Goal: Information Seeking & Learning: Check status

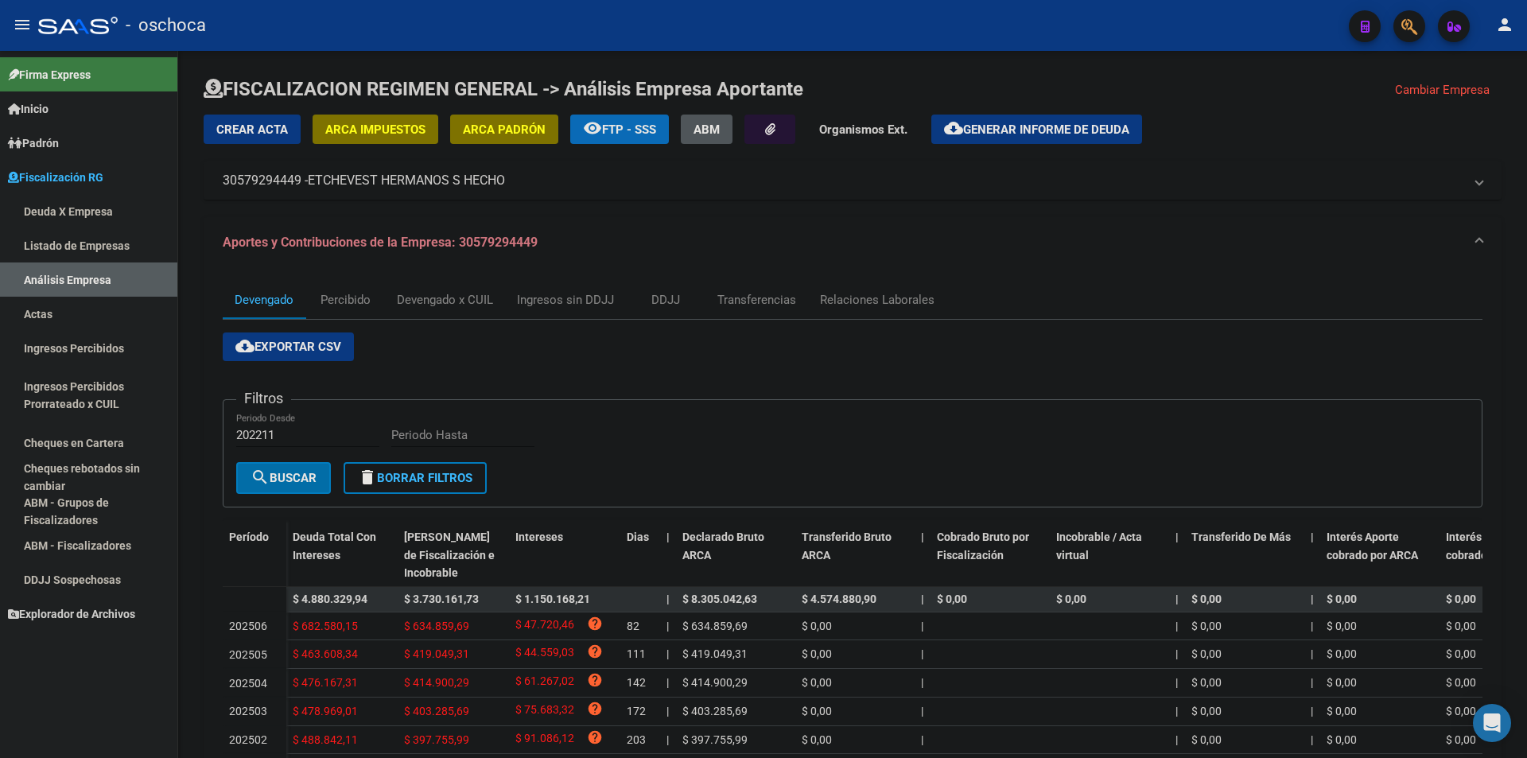
click at [62, 247] on link "Listado de Empresas" at bounding box center [88, 245] width 177 height 34
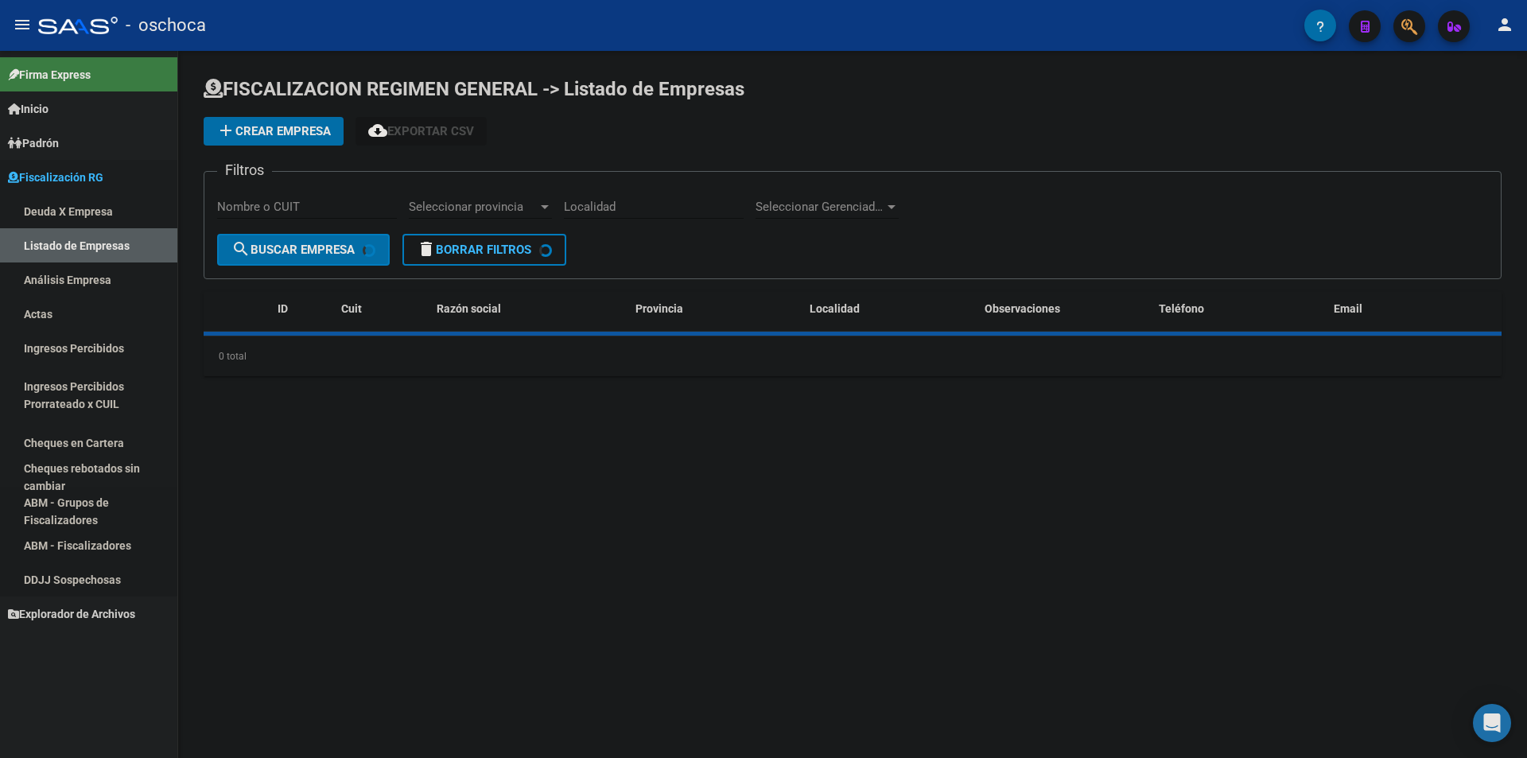
click at [74, 277] on link "Análisis Empresa" at bounding box center [88, 279] width 177 height 34
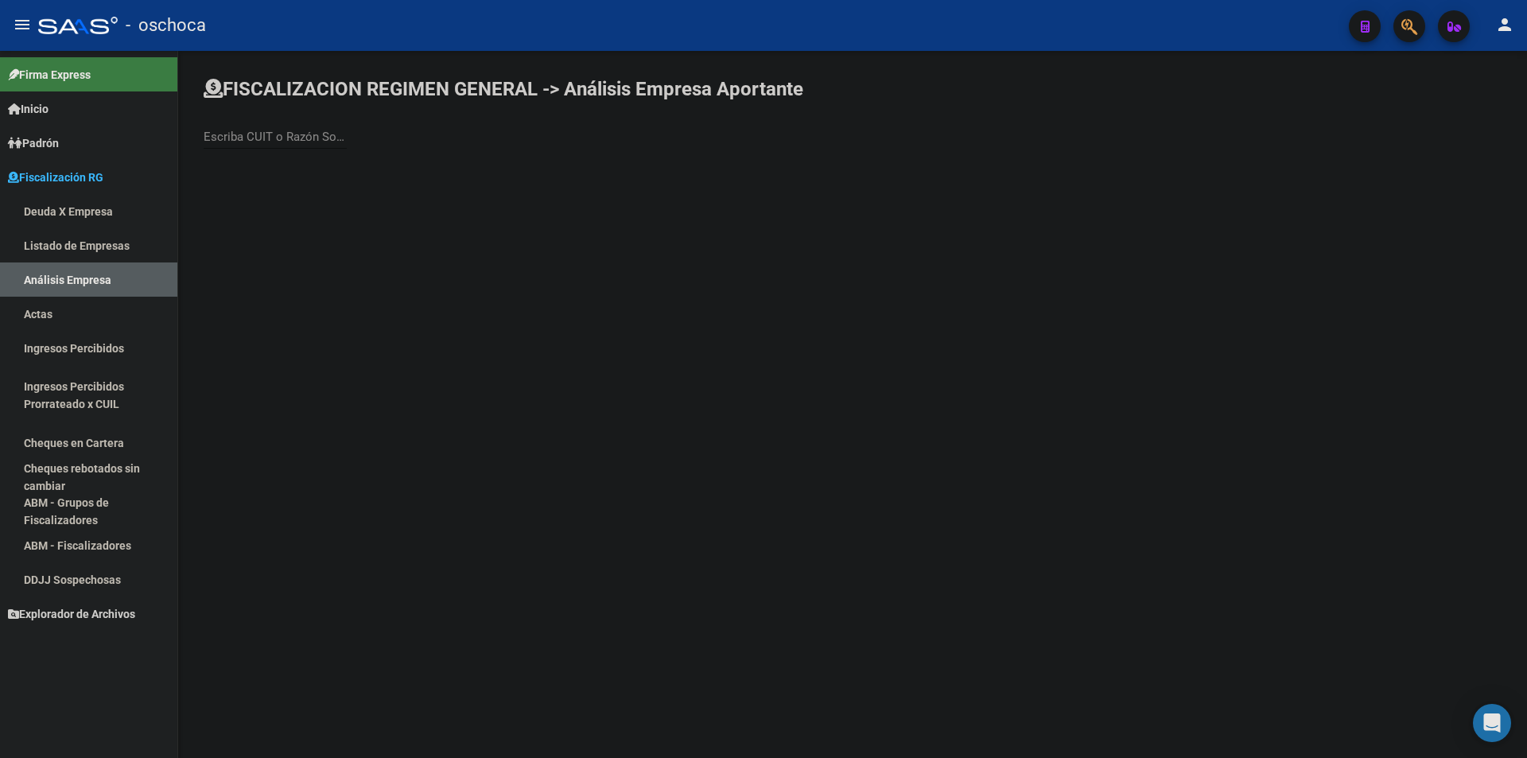
click at [286, 131] on input "Escriba CUIT o Razón Social para buscar" at bounding box center [275, 137] width 143 height 14
type input "LODINOR"
click at [294, 158] on span "LODINOR SRL" at bounding box center [442, 168] width 452 height 38
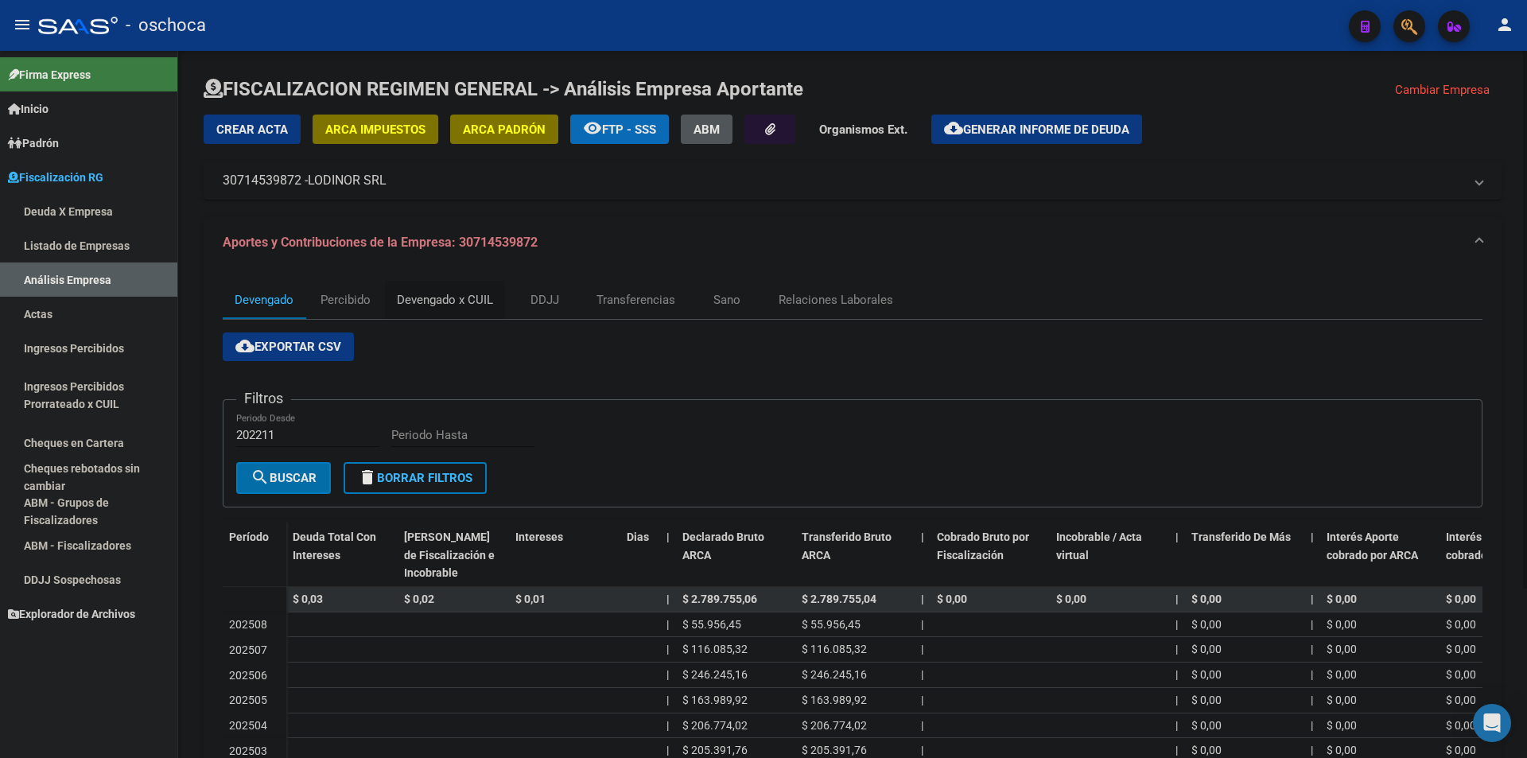
click at [425, 295] on div "Devengado x CUIL" at bounding box center [445, 299] width 96 height 17
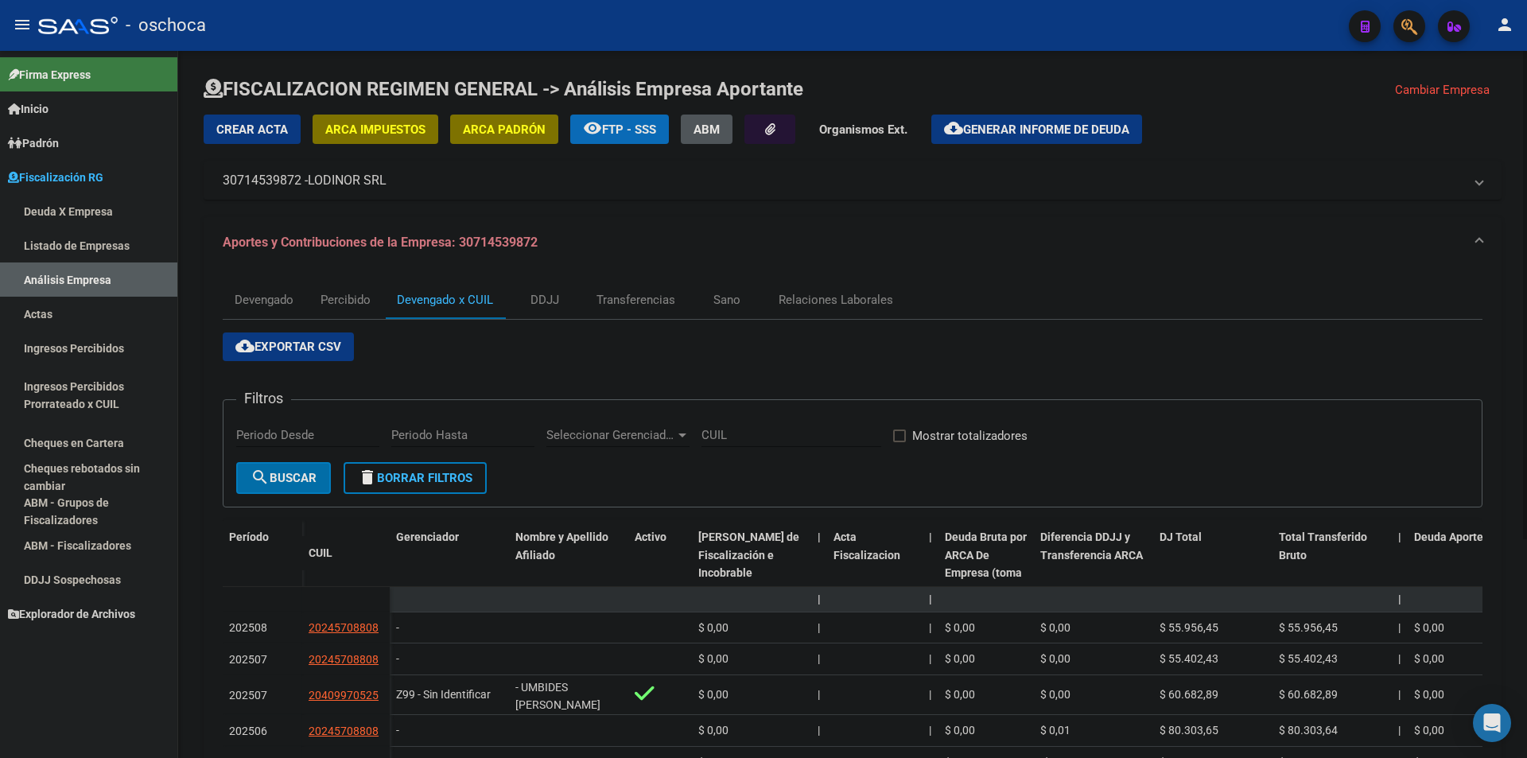
scroll to position [317, 0]
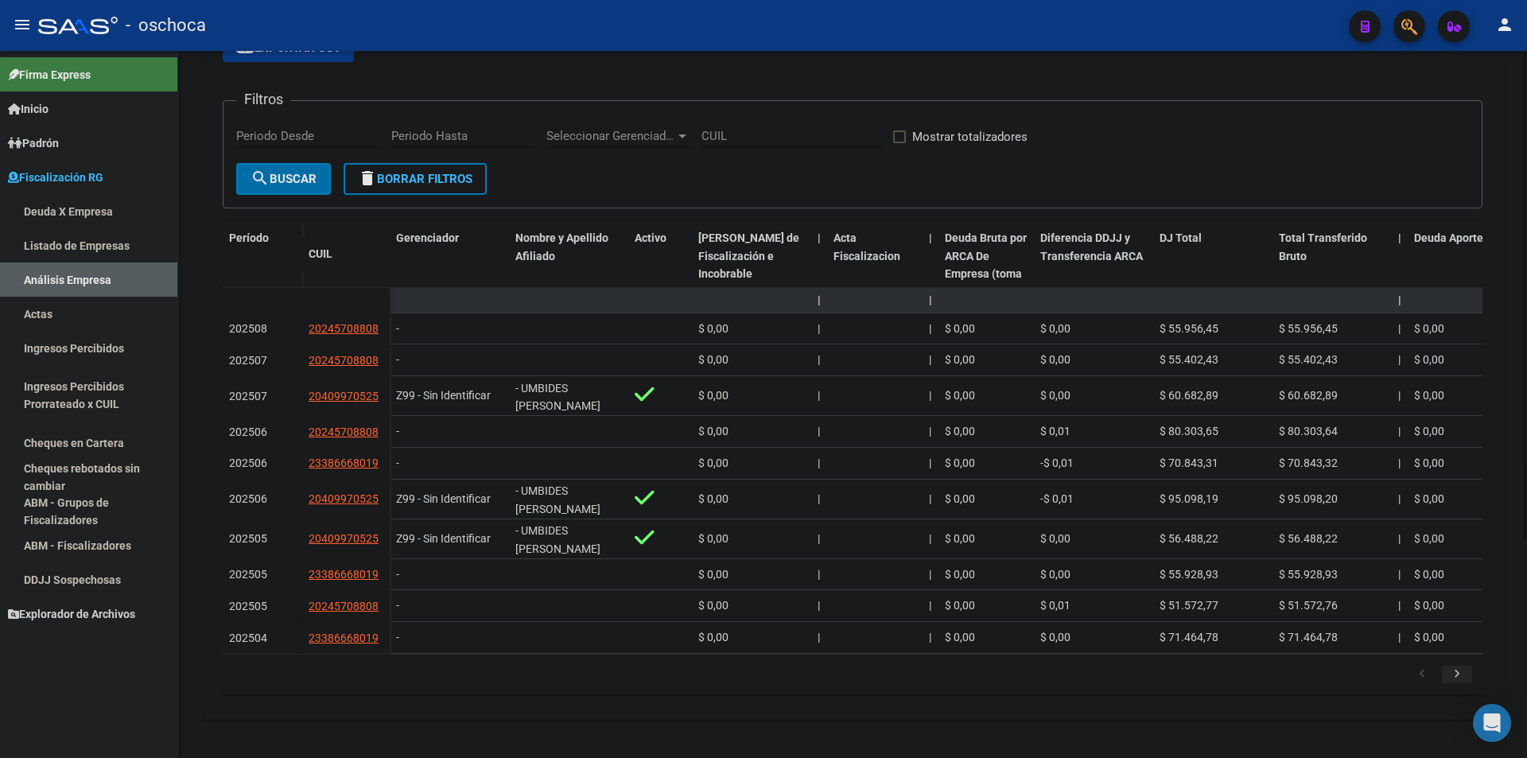
click at [1457, 669] on icon "go to next page" at bounding box center [1457, 675] width 21 height 19
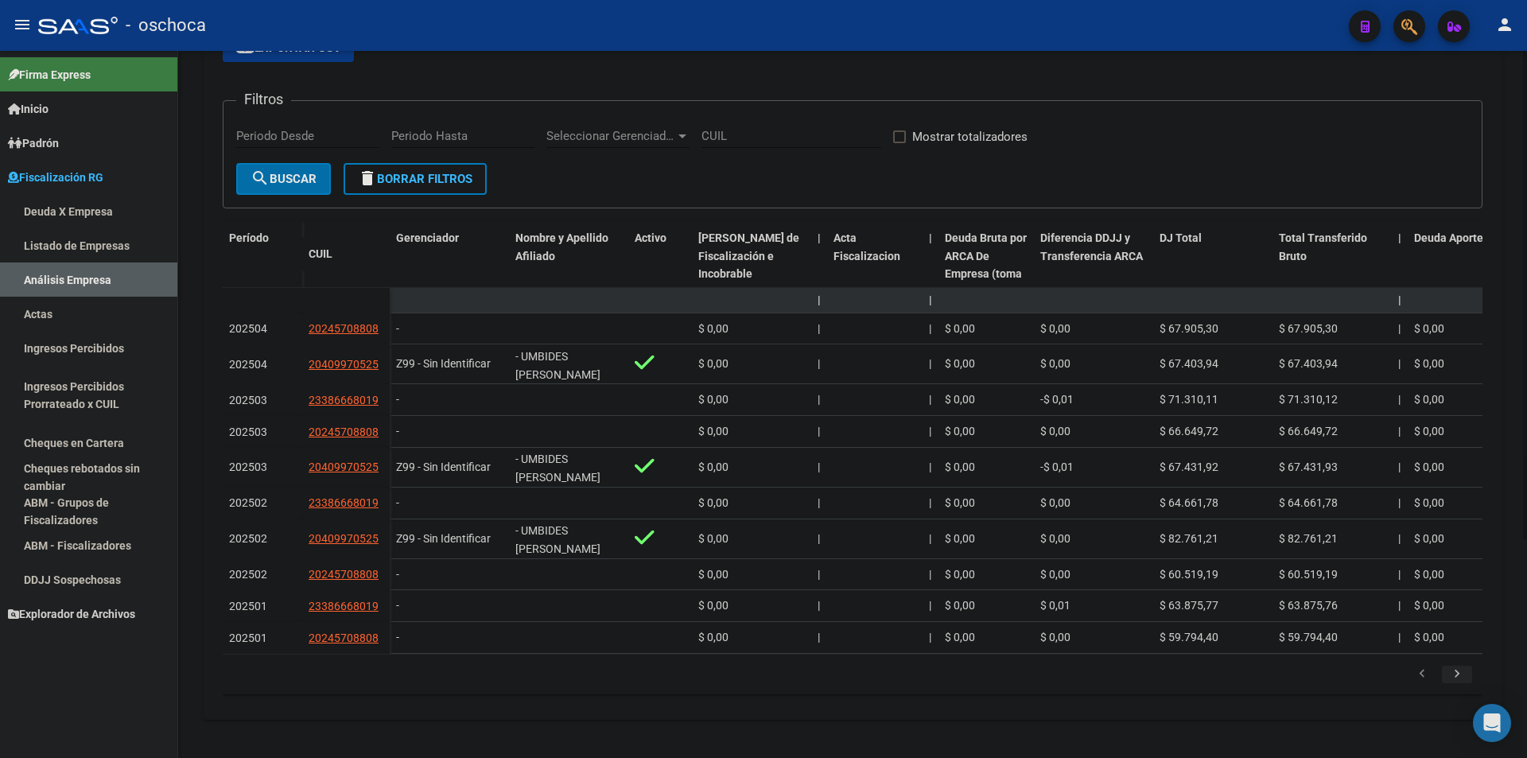
click at [1455, 674] on icon "go to next page" at bounding box center [1457, 675] width 21 height 19
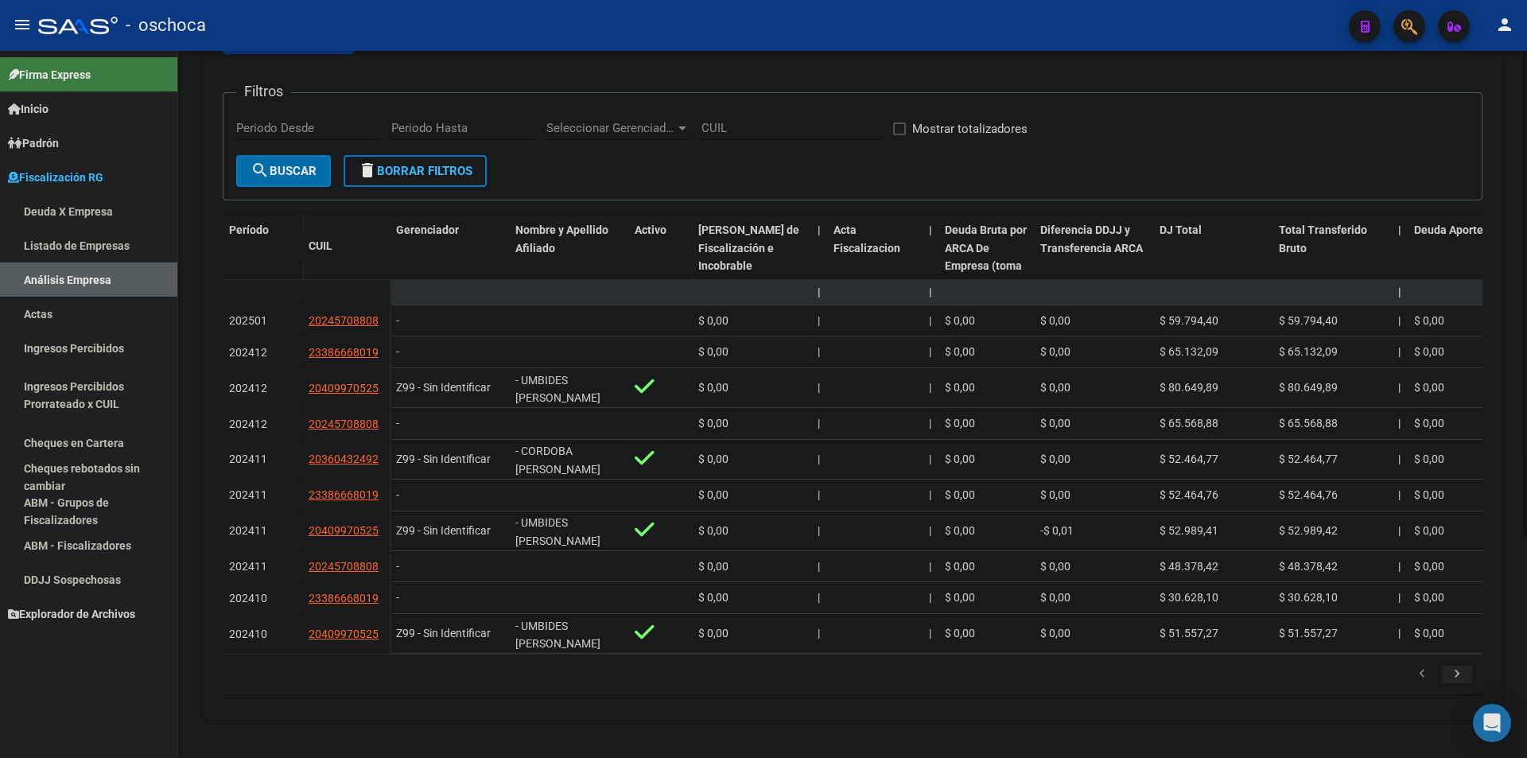
click at [1455, 674] on icon "go to next page" at bounding box center [1457, 675] width 21 height 19
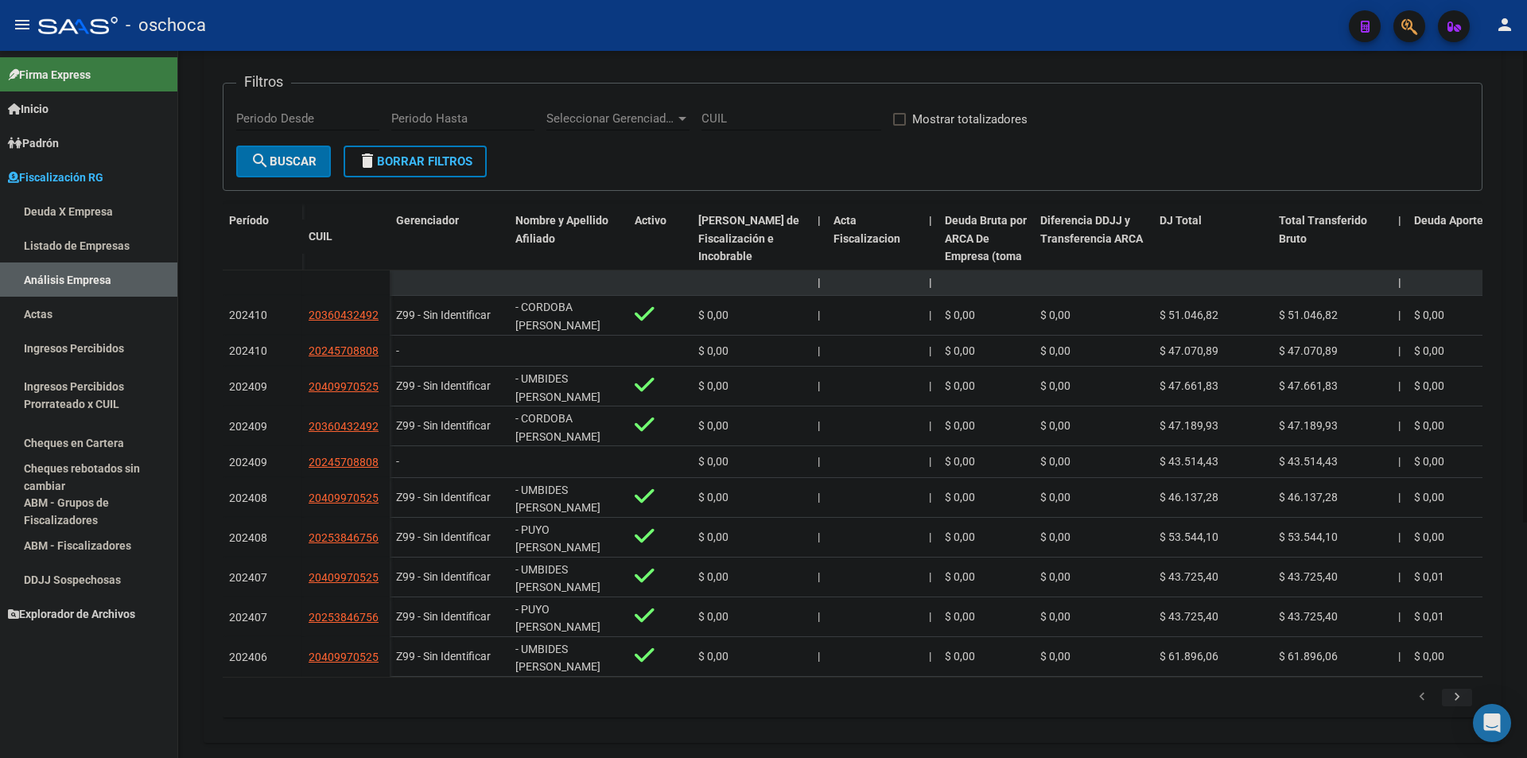
click at [1455, 674] on datatable-body-cell "$ 0,00" at bounding box center [1467, 656] width 119 height 39
click at [1456, 709] on icon "go to next page" at bounding box center [1457, 699] width 21 height 19
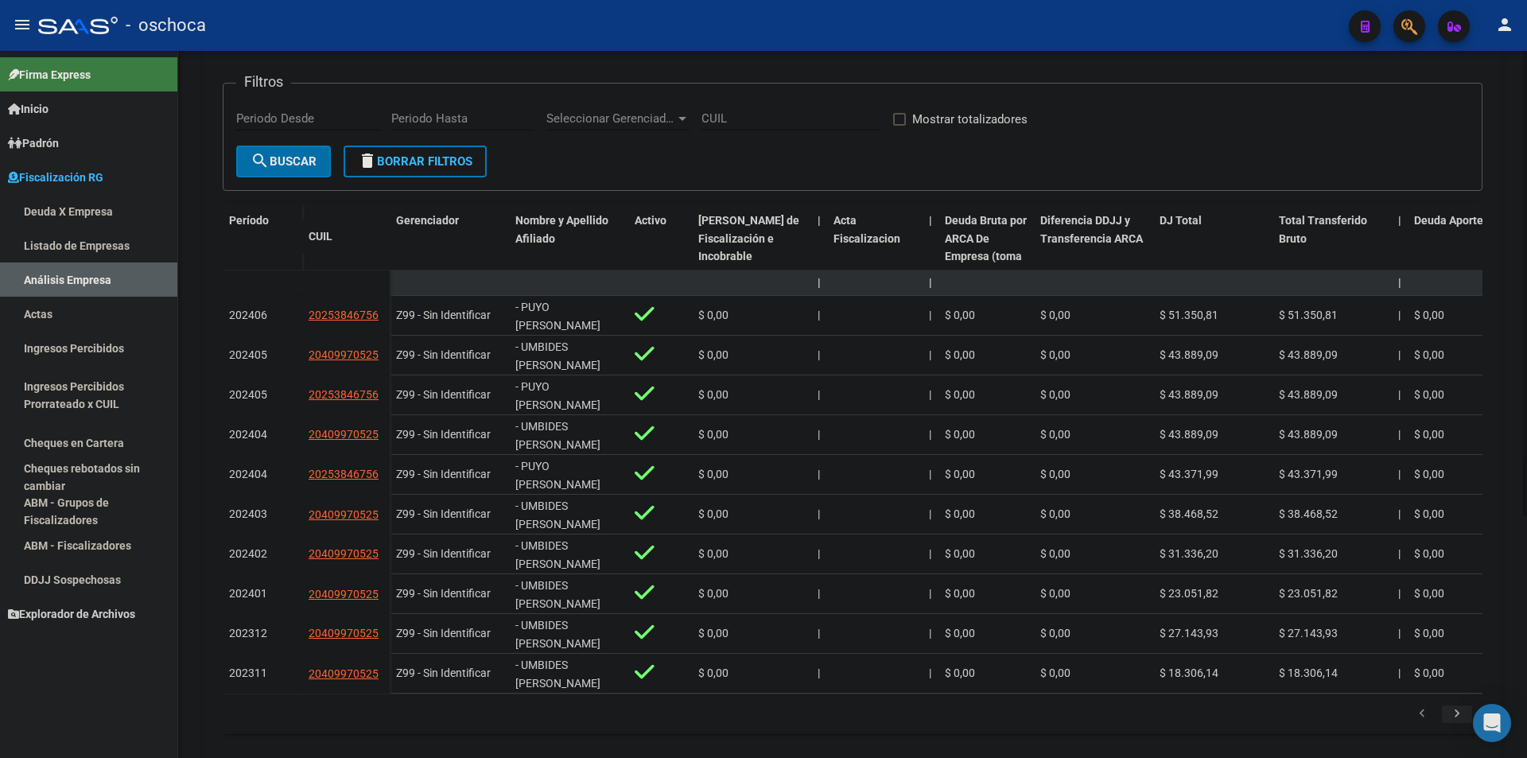
click at [1456, 711] on div "179.769.313.486.231.570.000.000.000.000.000.000.000.000.000.000.000.000.000.000…" at bounding box center [853, 714] width 1260 height 40
click at [1452, 725] on icon "go to next page" at bounding box center [1457, 715] width 21 height 19
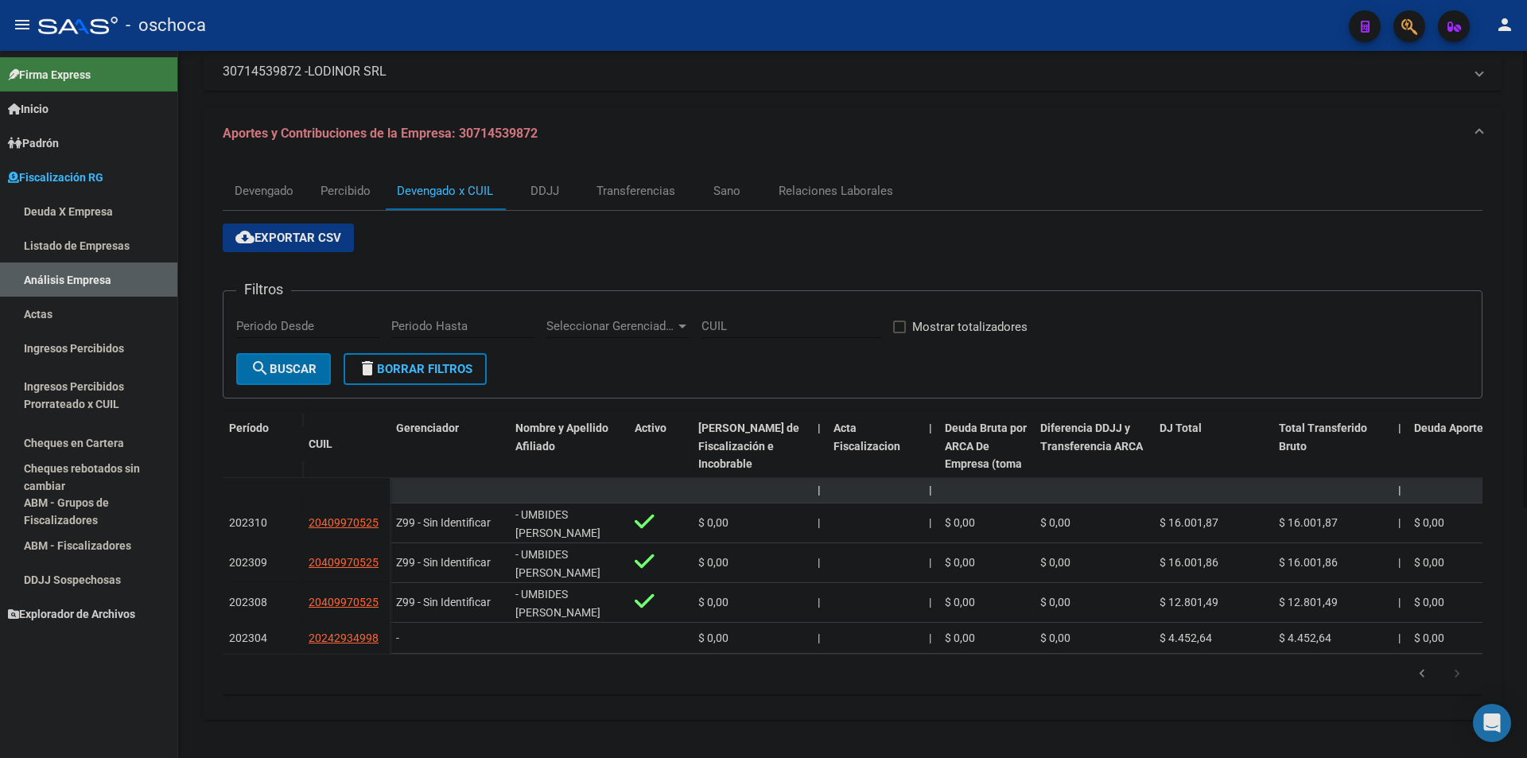
scroll to position [122, 0]
click at [1429, 676] on icon "go to previous page" at bounding box center [1422, 675] width 21 height 19
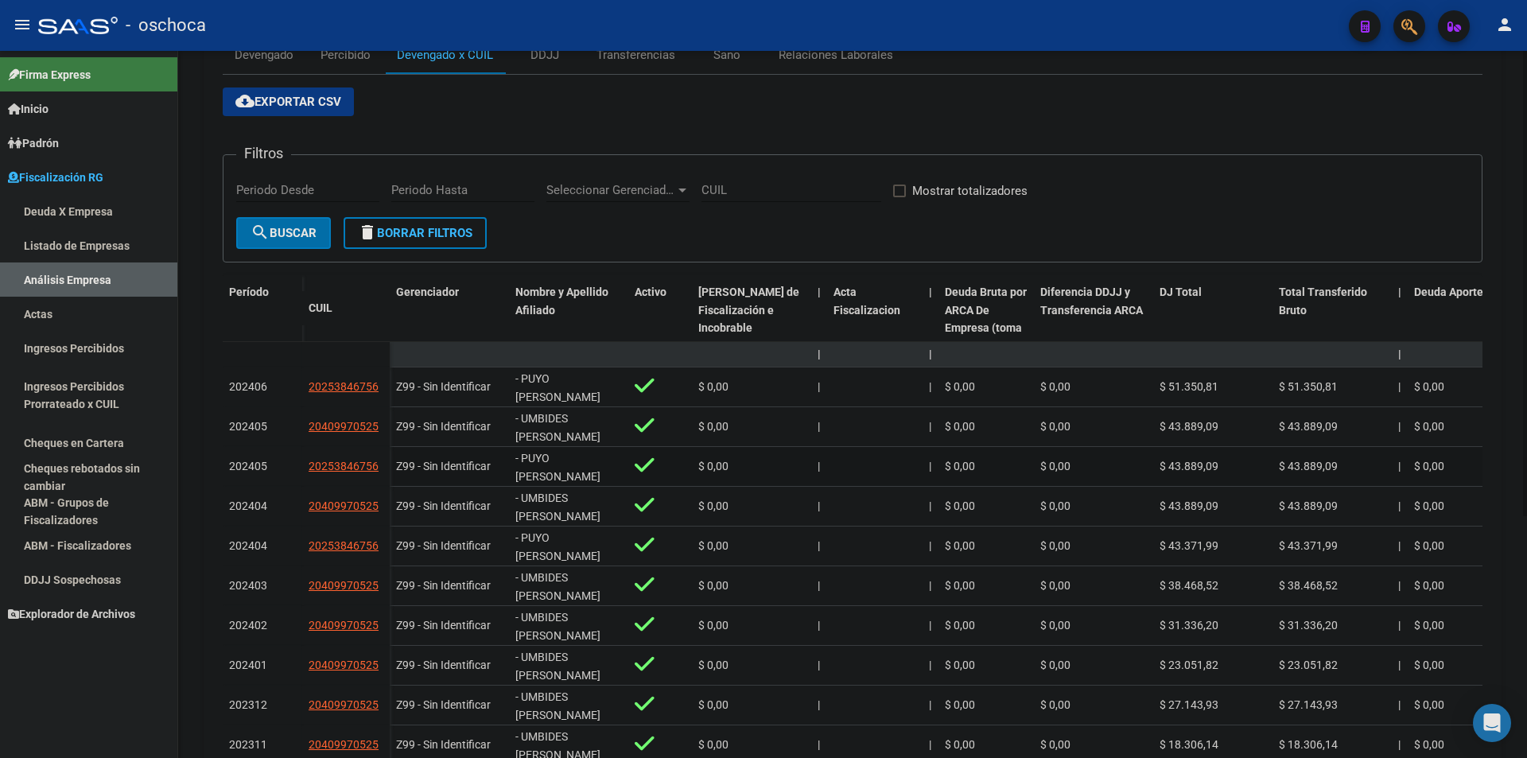
scroll to position [368, 0]
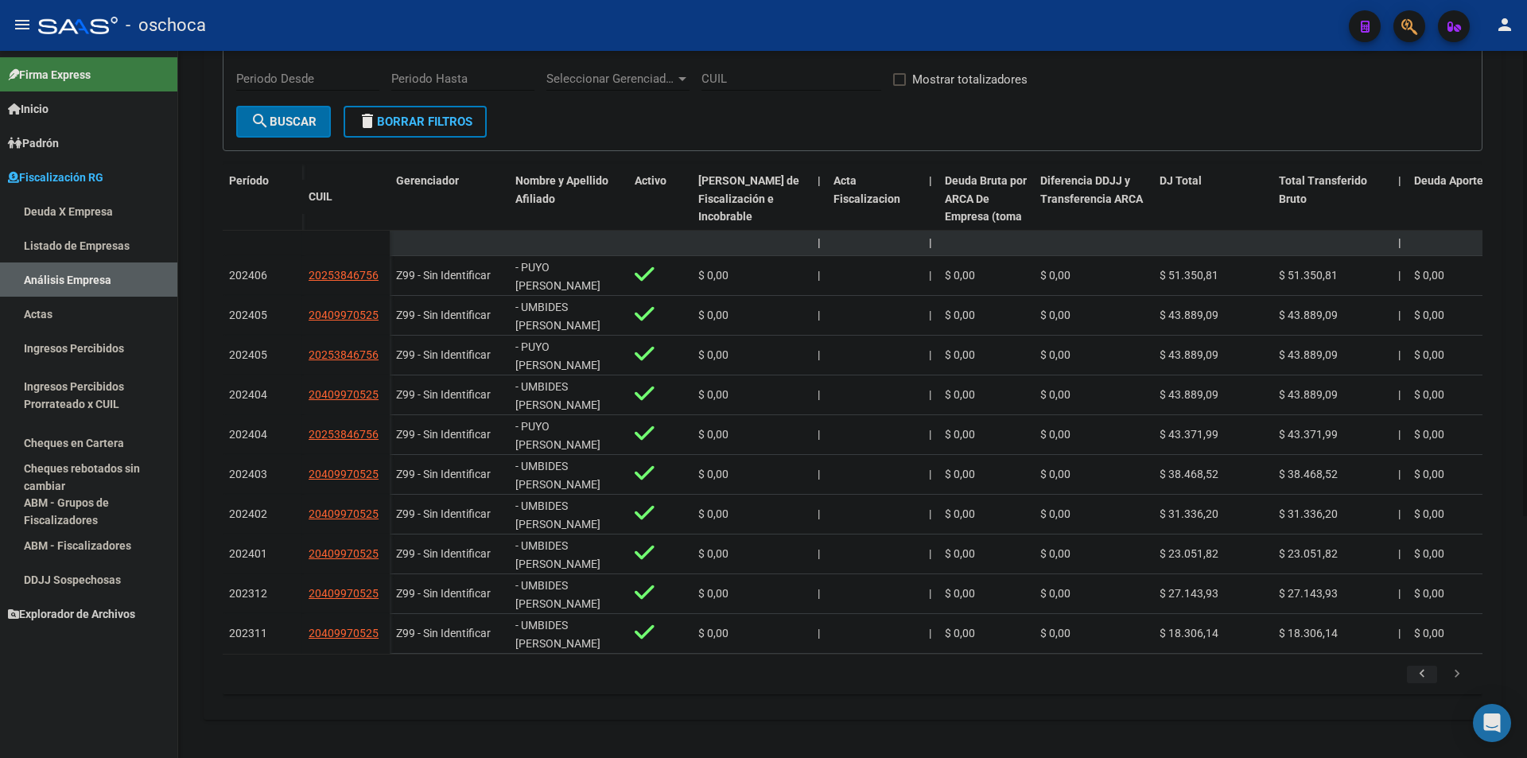
click at [1431, 666] on icon "go to previous page" at bounding box center [1422, 675] width 21 height 19
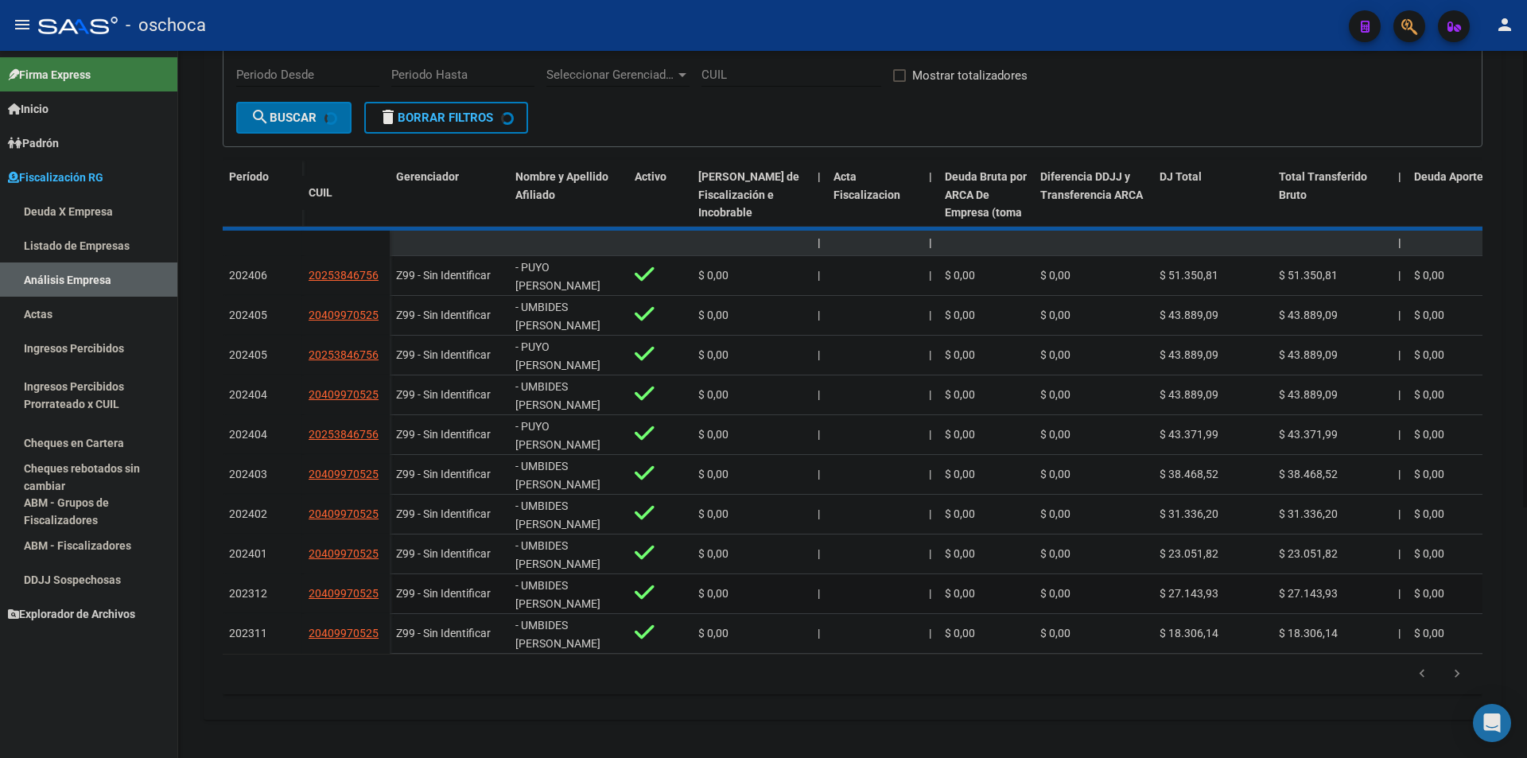
scroll to position [353, 0]
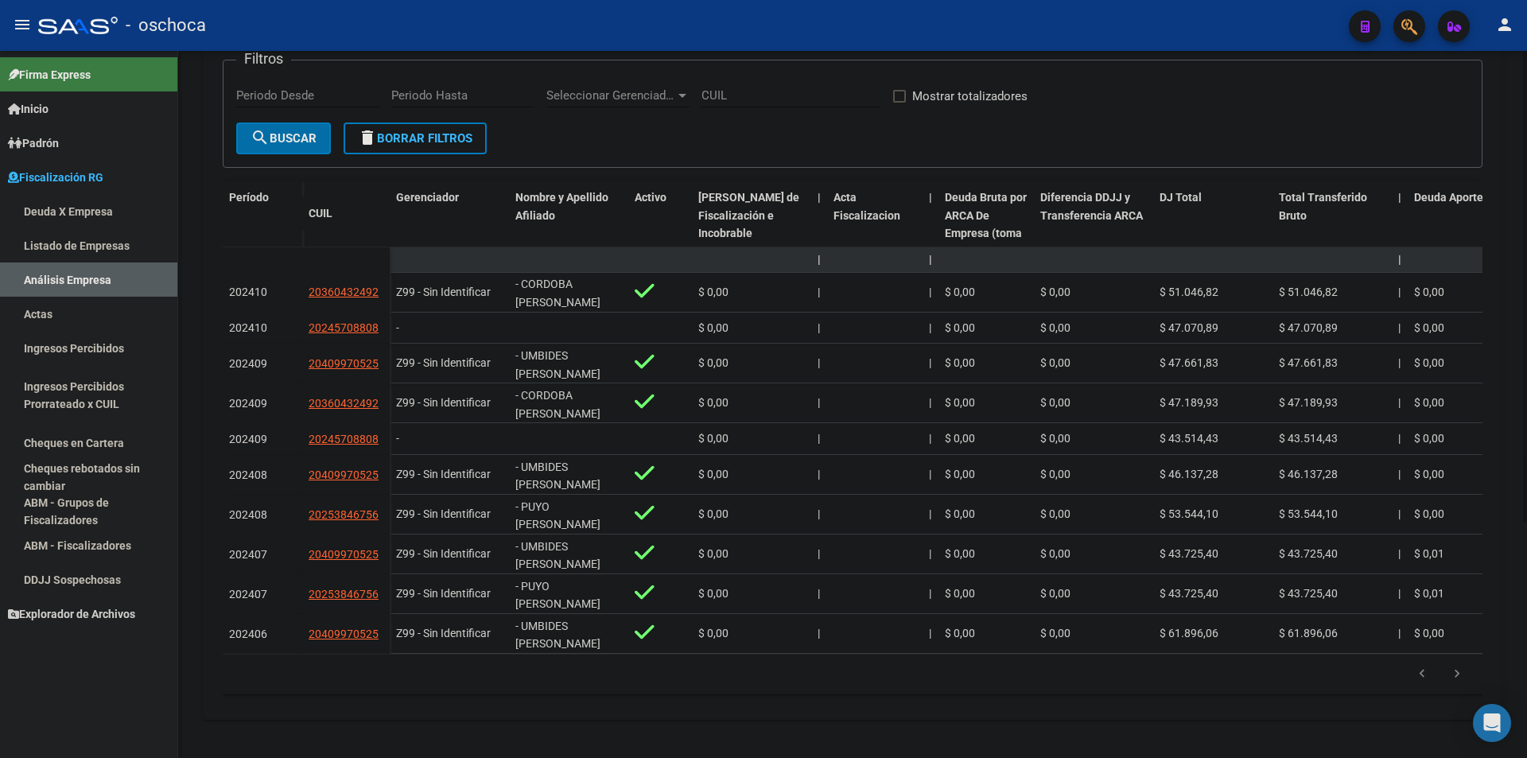
click at [1414, 675] on icon "go to previous page" at bounding box center [1422, 675] width 21 height 19
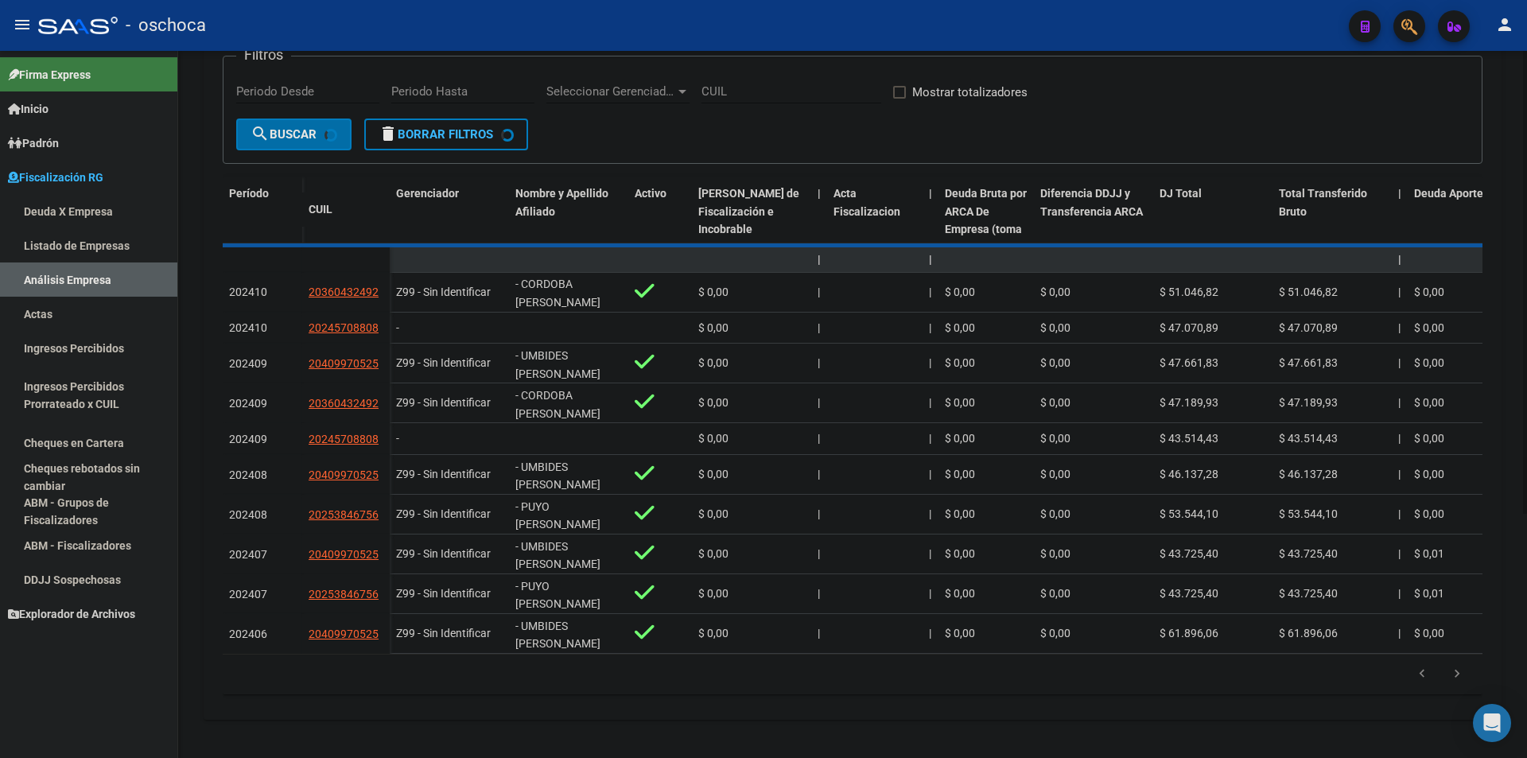
scroll to position [324, 0]
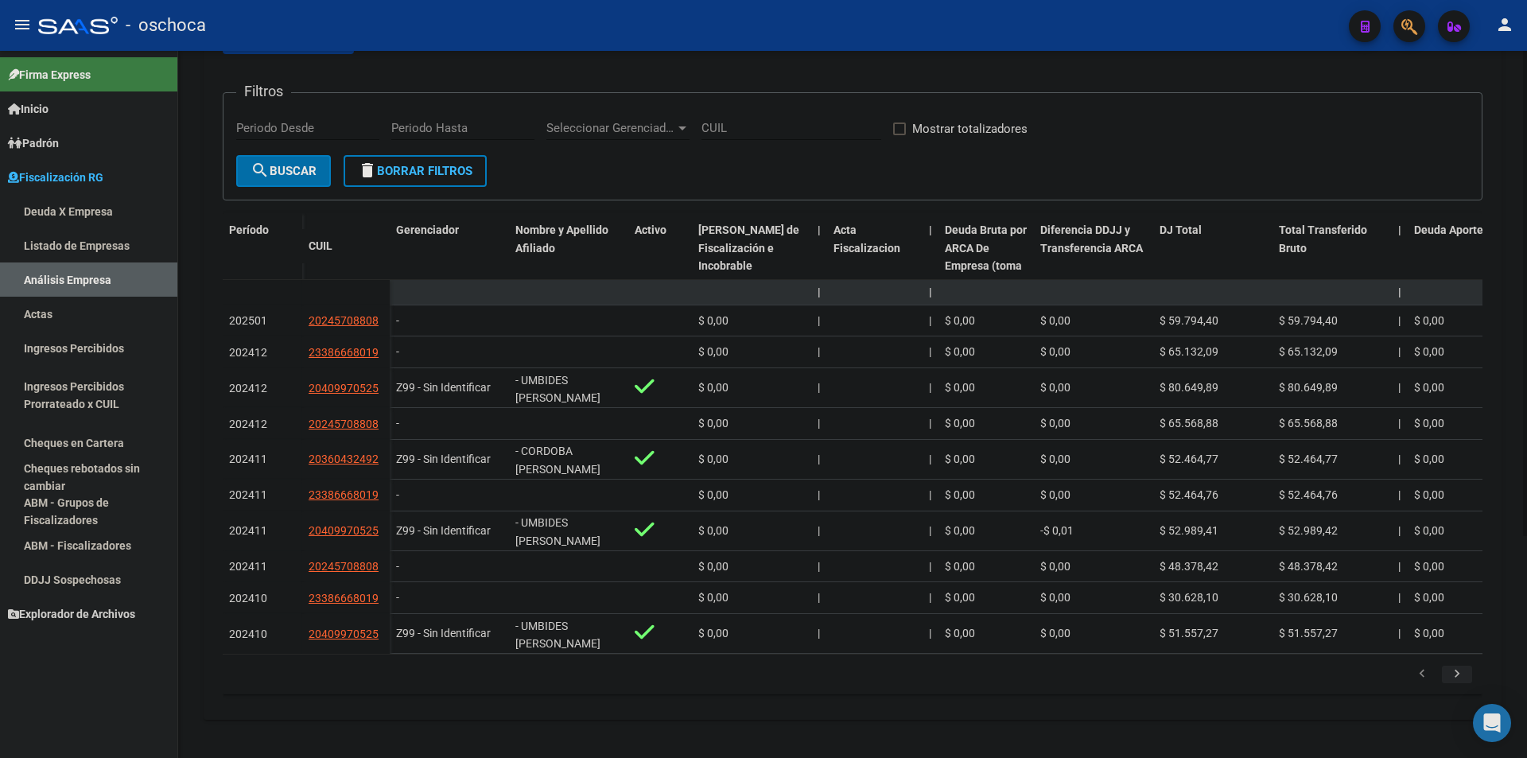
click at [1456, 674] on icon "go to next page" at bounding box center [1457, 675] width 21 height 19
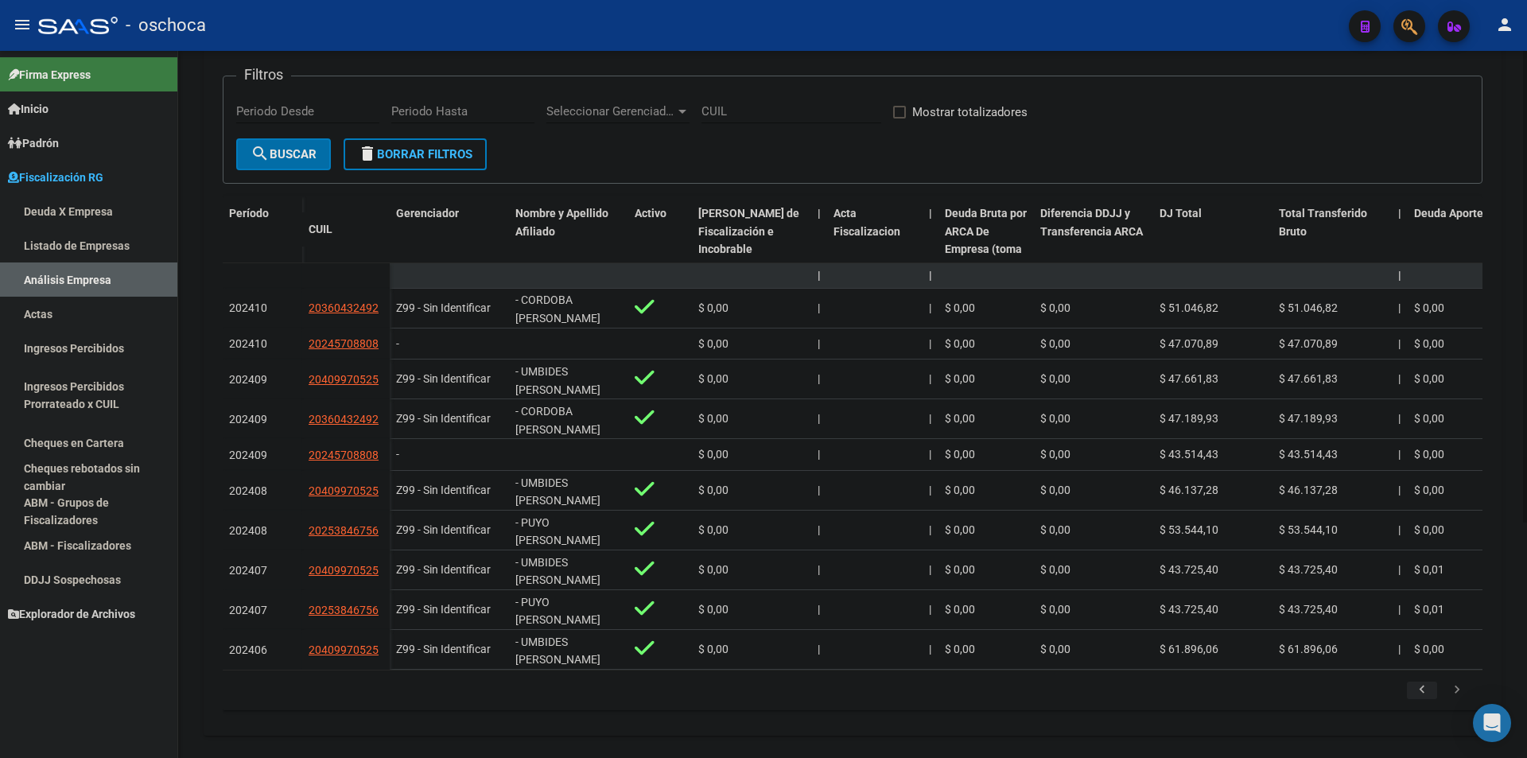
click at [1417, 698] on icon "go to previous page" at bounding box center [1422, 691] width 21 height 19
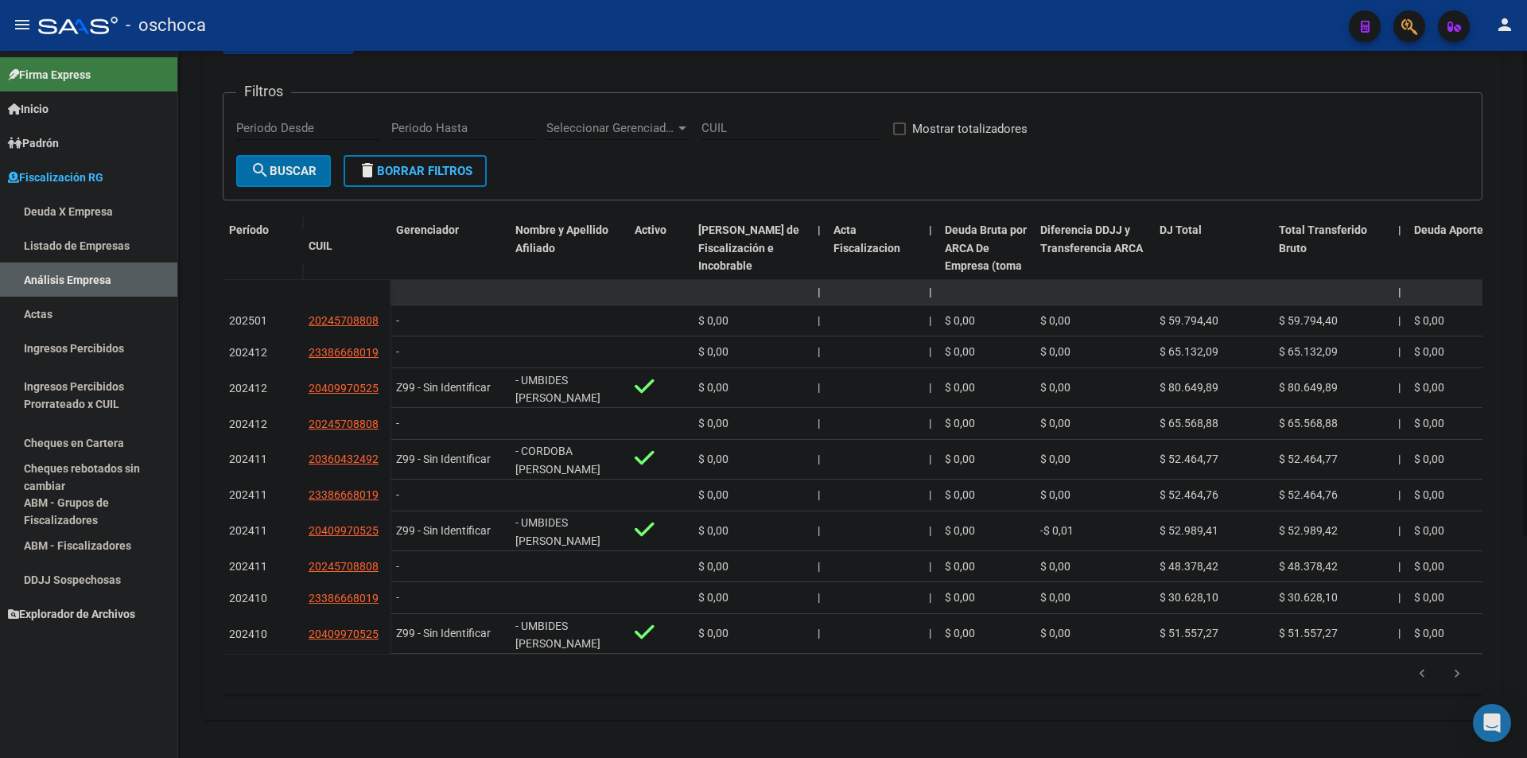
click at [1420, 664] on li at bounding box center [1421, 674] width 35 height 27
click at [1428, 673] on icon "go to previous page" at bounding box center [1422, 675] width 21 height 19
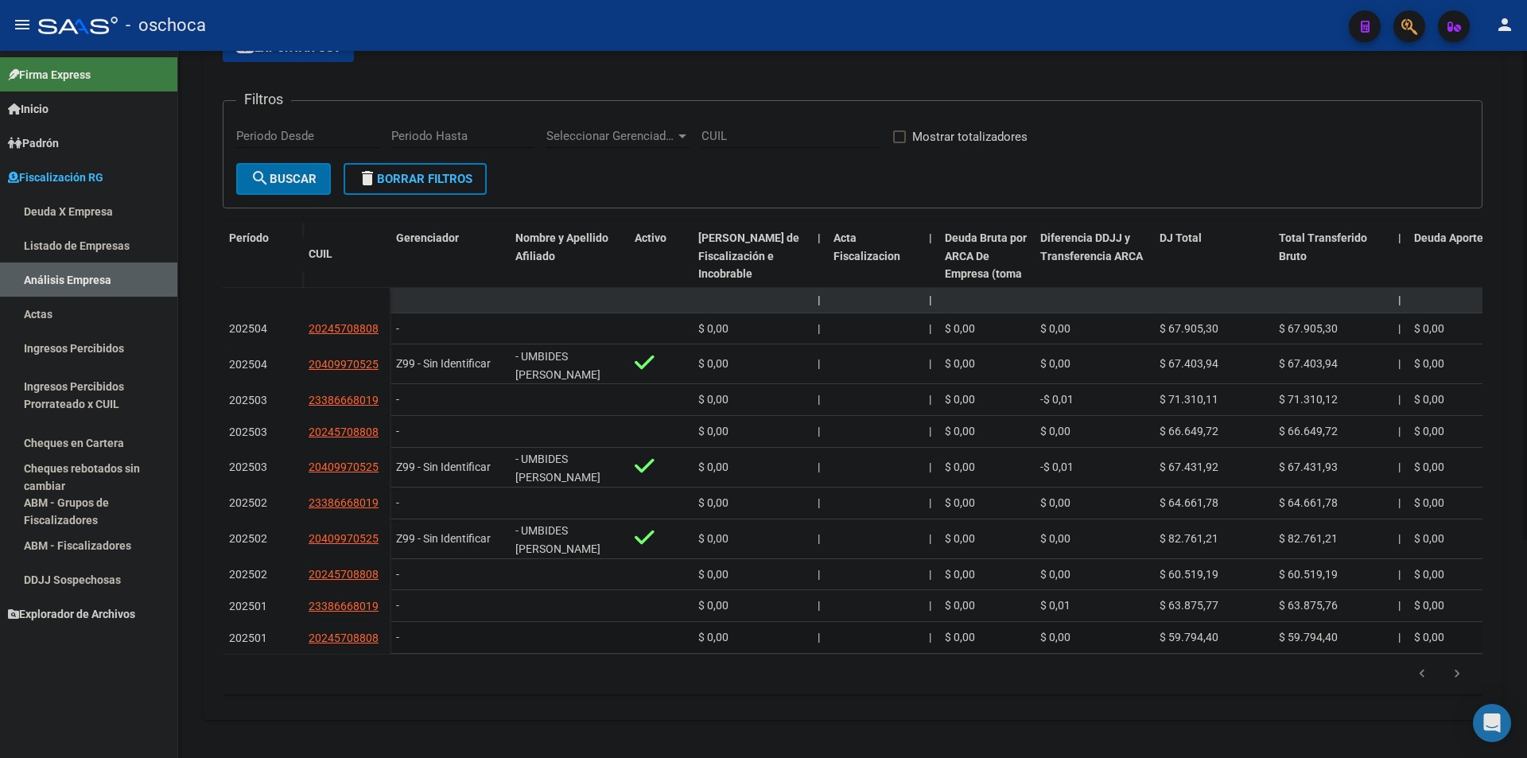
scroll to position [317, 0]
click at [1420, 674] on icon "go to previous page" at bounding box center [1422, 675] width 21 height 19
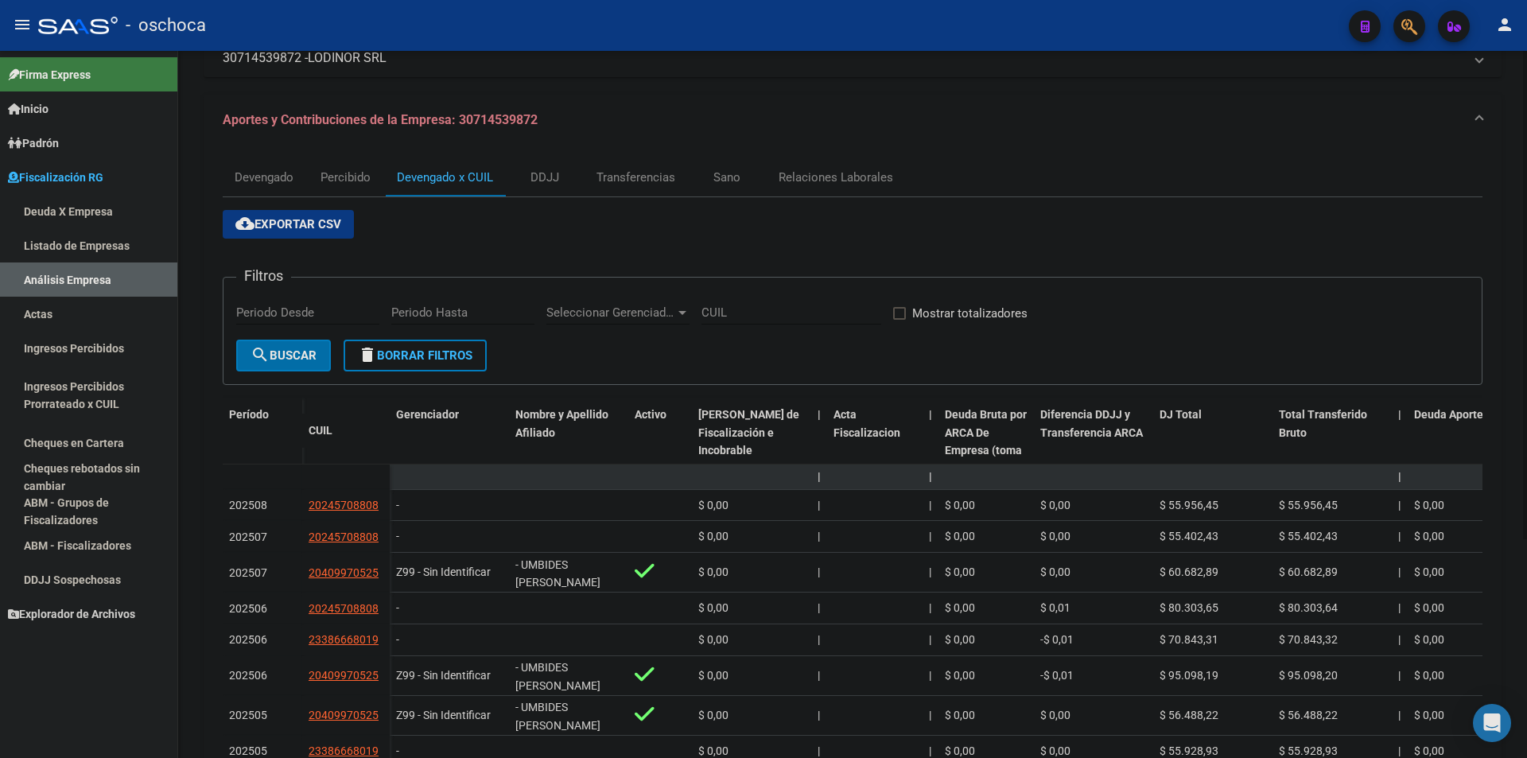
scroll to position [0, 0]
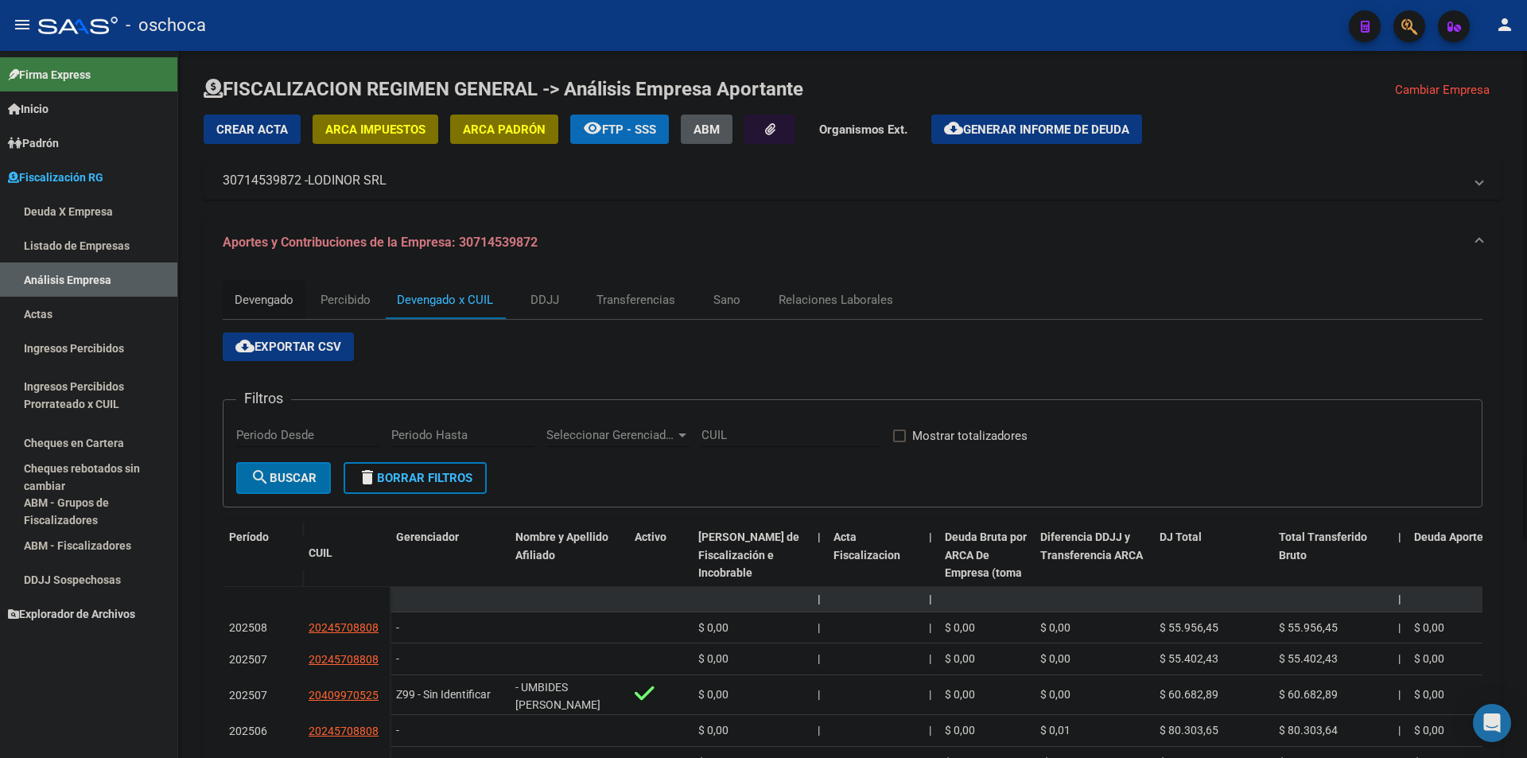
drag, startPoint x: 293, startPoint y: 297, endPoint x: 369, endPoint y: 294, distance: 76.4
click at [294, 297] on div "Devengado" at bounding box center [264, 300] width 83 height 38
click at [369, 294] on div "Devengado Percibido Devengado x CUIL DDJJ Transferencias Sano Relaciones Labora…" at bounding box center [853, 643] width 1260 height 725
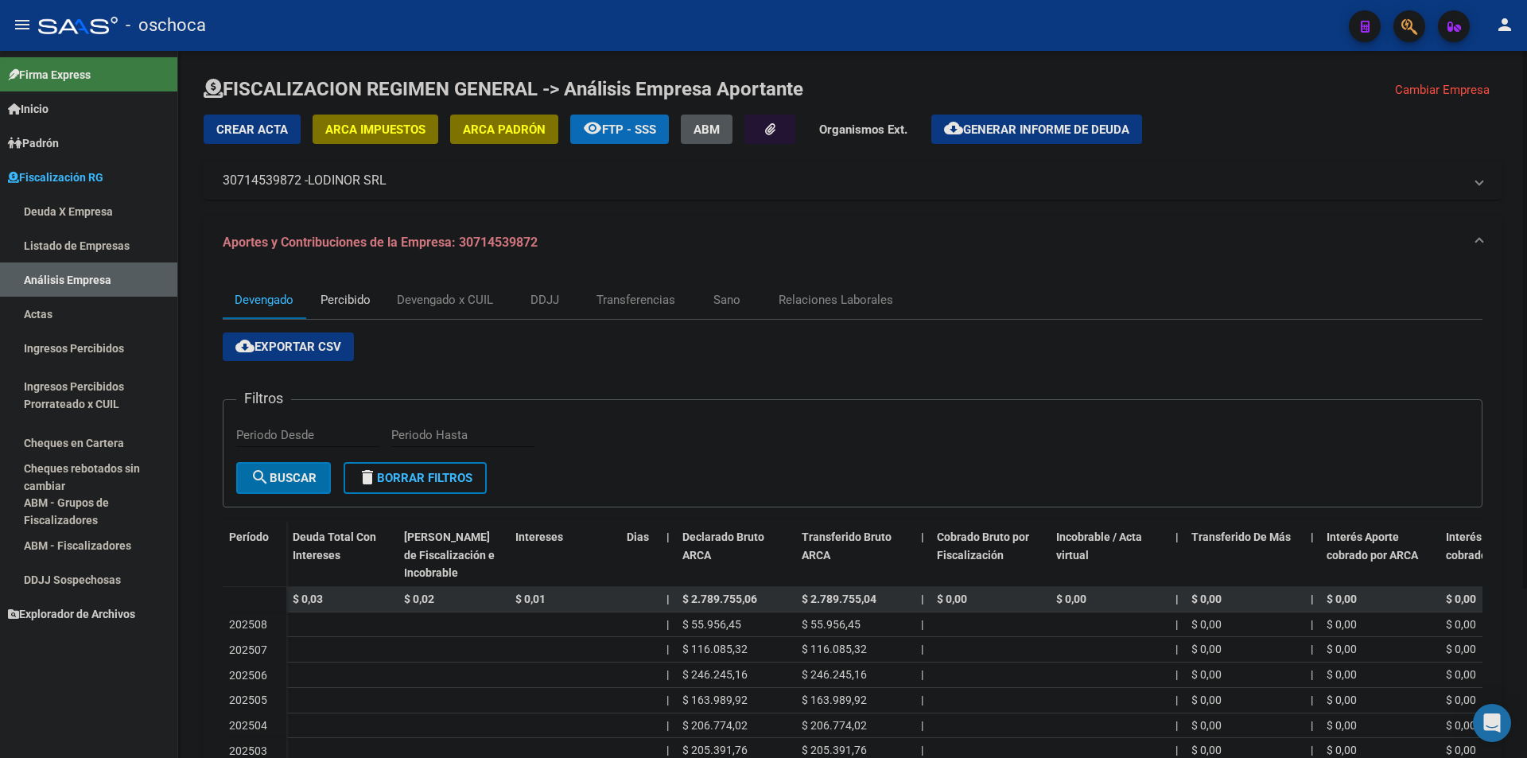
click at [352, 317] on div "Percibido" at bounding box center [345, 300] width 80 height 38
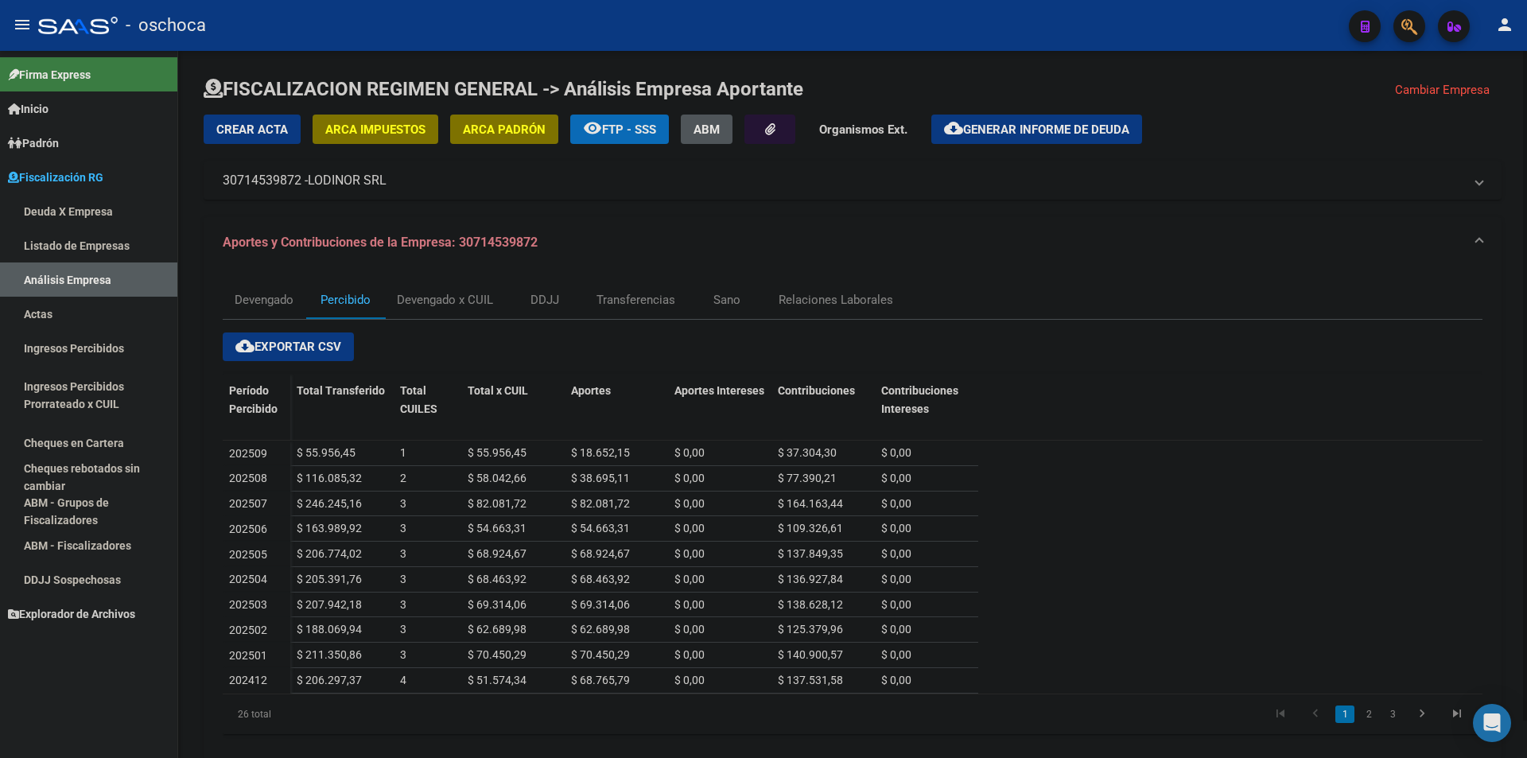
scroll to position [40, 0]
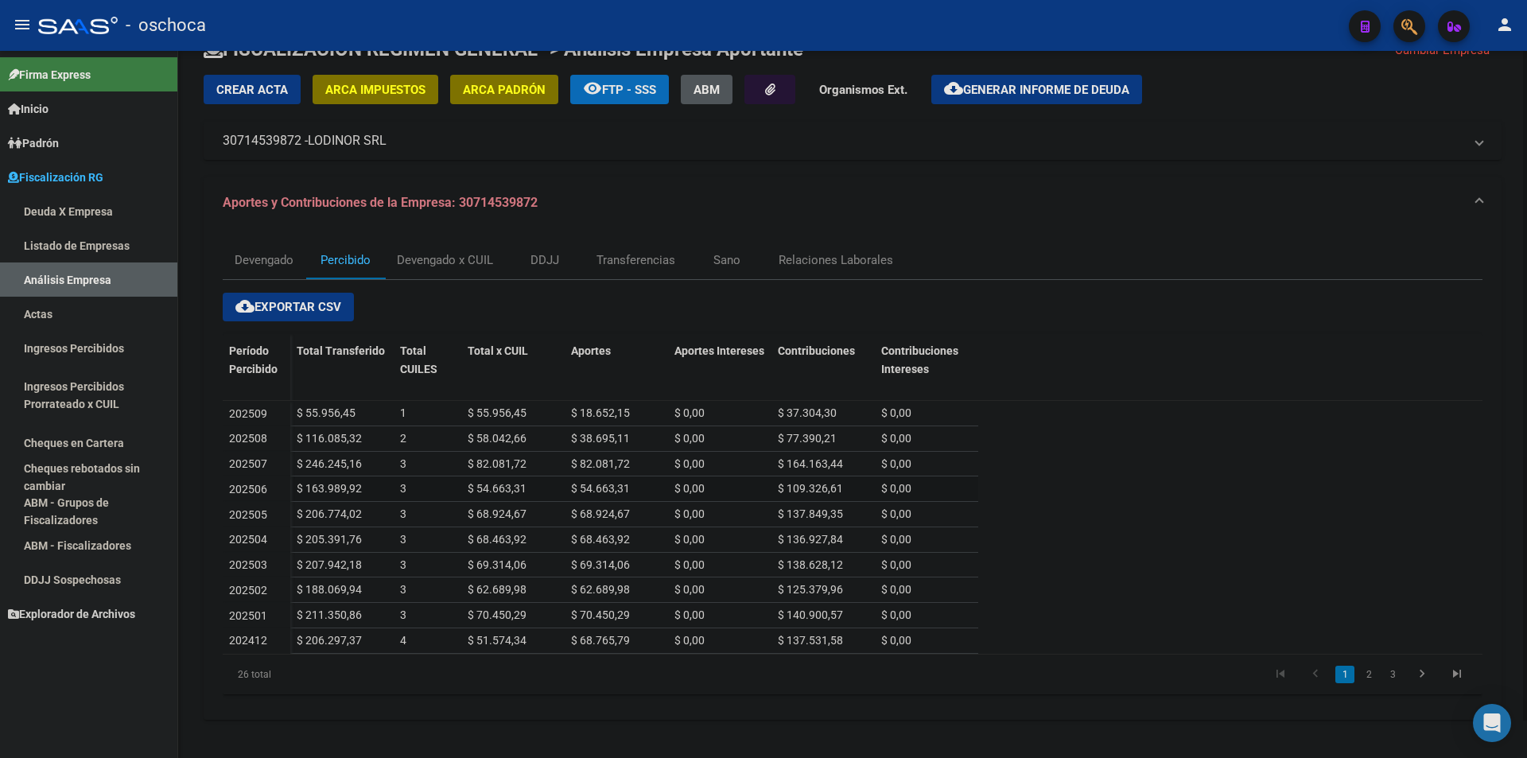
click at [885, 482] on span "$ 0,00" at bounding box center [896, 488] width 30 height 13
click at [917, 458] on div "$ 0,00" at bounding box center [926, 464] width 91 height 18
